Goal: Navigation & Orientation: Find specific page/section

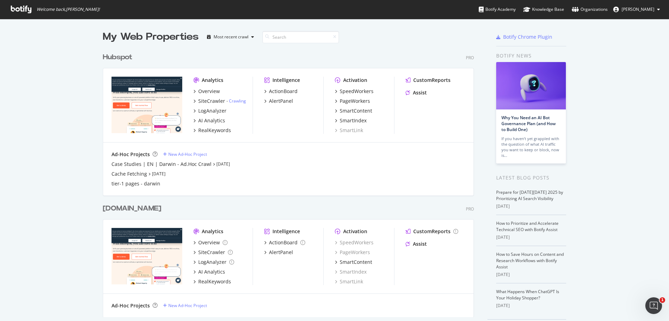
click at [112, 56] on div "Hubspot" at bounding box center [118, 57] width 30 height 10
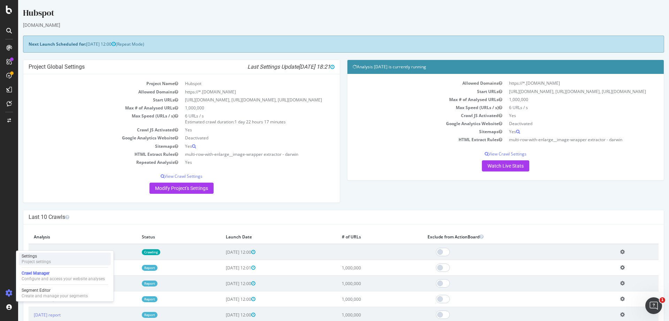
click at [45, 260] on div "Project settings" at bounding box center [36, 262] width 29 height 6
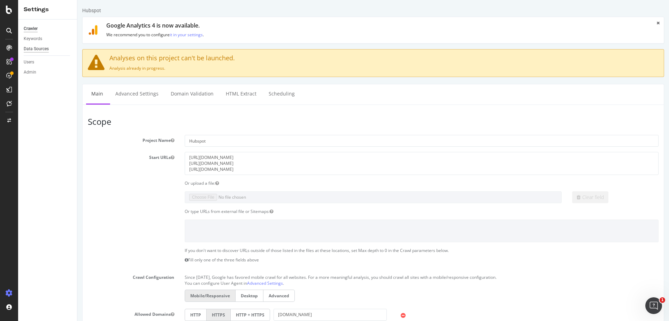
click at [37, 49] on div "Data Sources" at bounding box center [36, 48] width 25 height 7
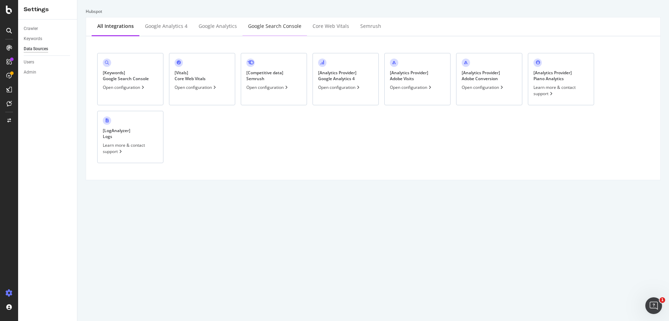
click at [276, 25] on div "Google Search Console" at bounding box center [274, 26] width 53 height 7
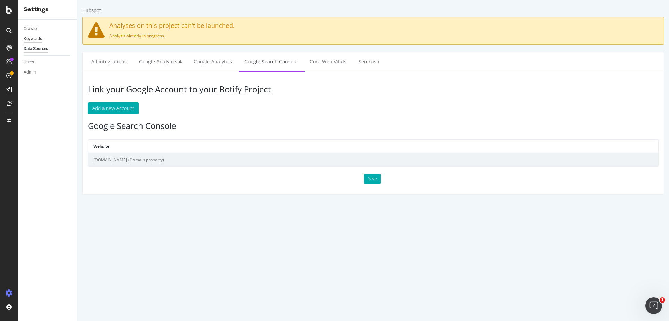
click at [34, 39] on div "Keywords" at bounding box center [33, 38] width 18 height 7
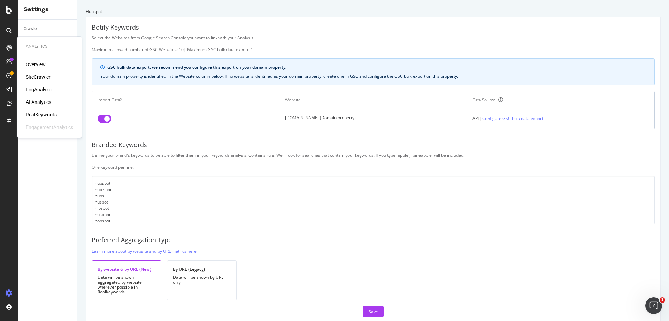
click at [43, 115] on div "RealKeywords" at bounding box center [41, 114] width 31 height 7
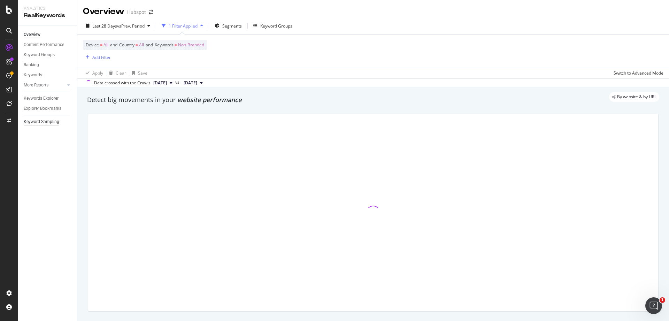
click at [51, 124] on div "Keyword Sampling" at bounding box center [42, 121] width 36 height 7
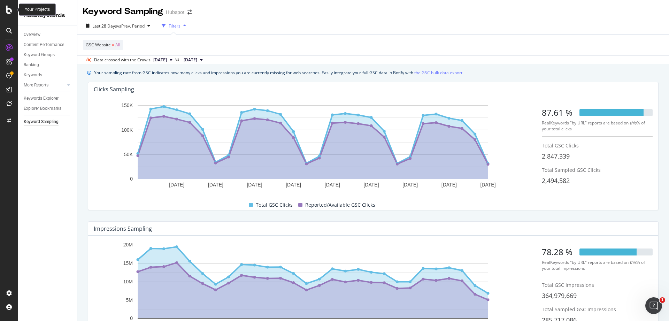
click at [10, 12] on icon at bounding box center [9, 10] width 6 height 8
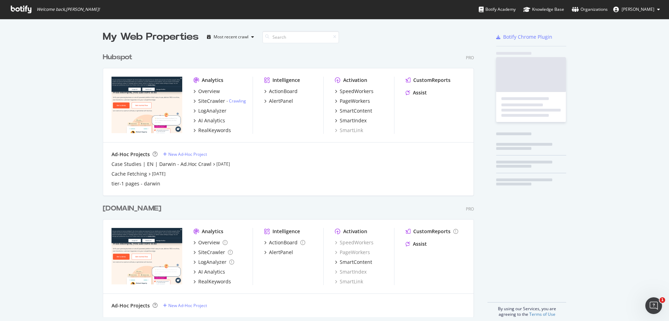
scroll to position [315, 658]
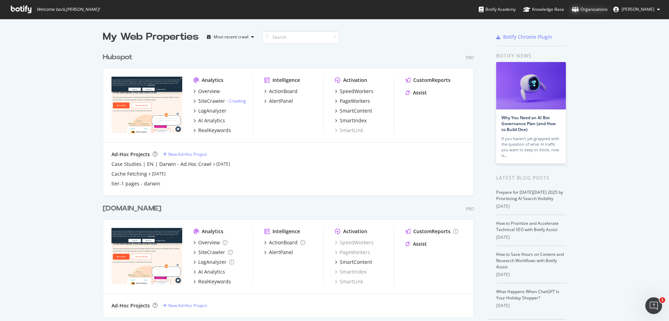
click at [596, 12] on div "Organizations" at bounding box center [589, 9] width 36 height 7
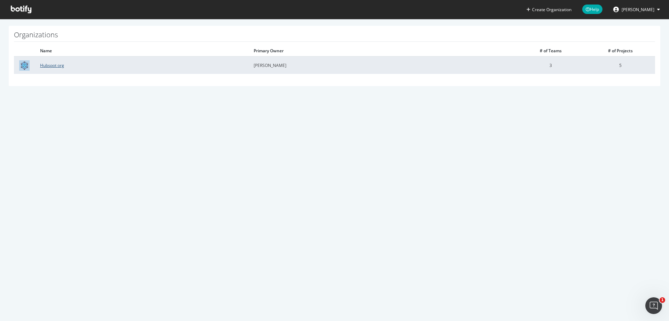
click at [53, 63] on link "Hubspot org" at bounding box center [52, 65] width 24 height 6
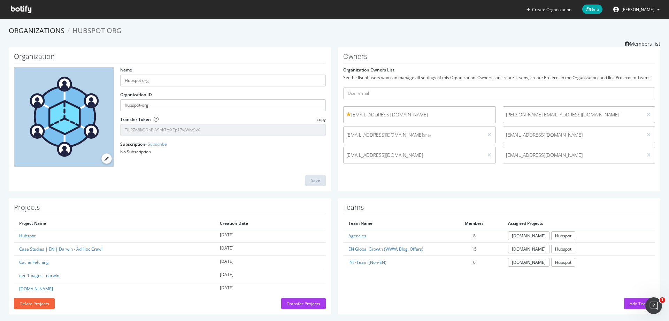
scroll to position [7, 0]
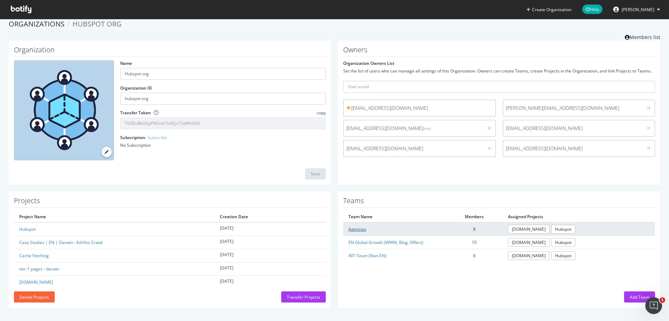
click at [350, 230] on link "Agencies" at bounding box center [357, 229] width 18 height 6
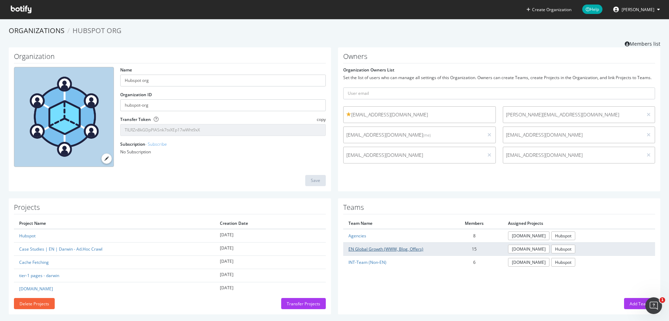
click at [390, 249] on link "EN Global Growth (WWW, Blog, Offers)" at bounding box center [385, 249] width 75 height 6
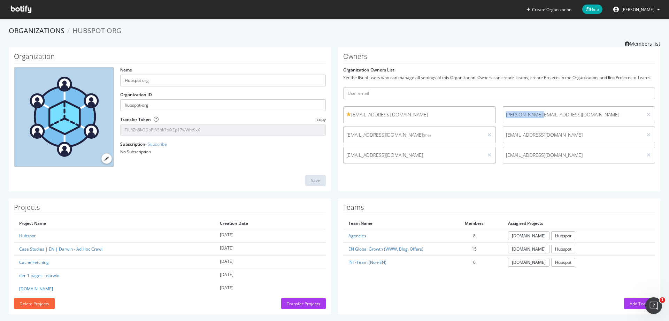
drag, startPoint x: 538, startPoint y: 117, endPoint x: 501, endPoint y: 112, distance: 36.9
click at [503, 112] on span "[PERSON_NAME][EMAIL_ADDRESS][DOMAIN_NAME]" at bounding box center [573, 114] width 140 height 7
click at [459, 186] on div "Owners Organization Owners List Set the list of users who can manage all settin…" at bounding box center [499, 119] width 322 height 144
click at [311, 32] on ol "Organizations Hubspot org" at bounding box center [334, 31] width 651 height 10
click at [131, 48] on div "Organization Name Hubspot org Organization ID hubspot-org Transfer Token copy T…" at bounding box center [170, 119] width 322 height 144
